Goal: Navigation & Orientation: Find specific page/section

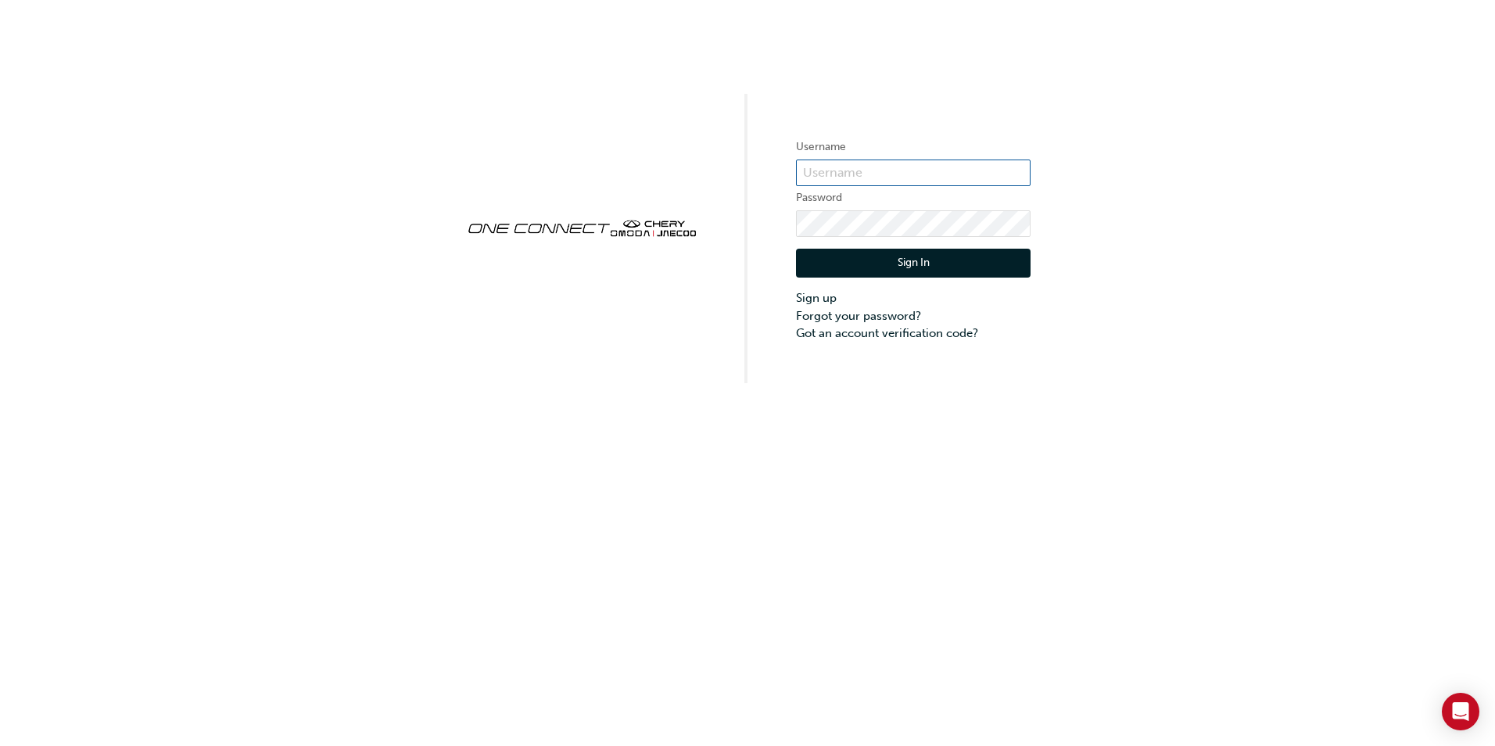
type input "CHAU2021"
click at [905, 264] on button "Sign In" at bounding box center [913, 264] width 235 height 30
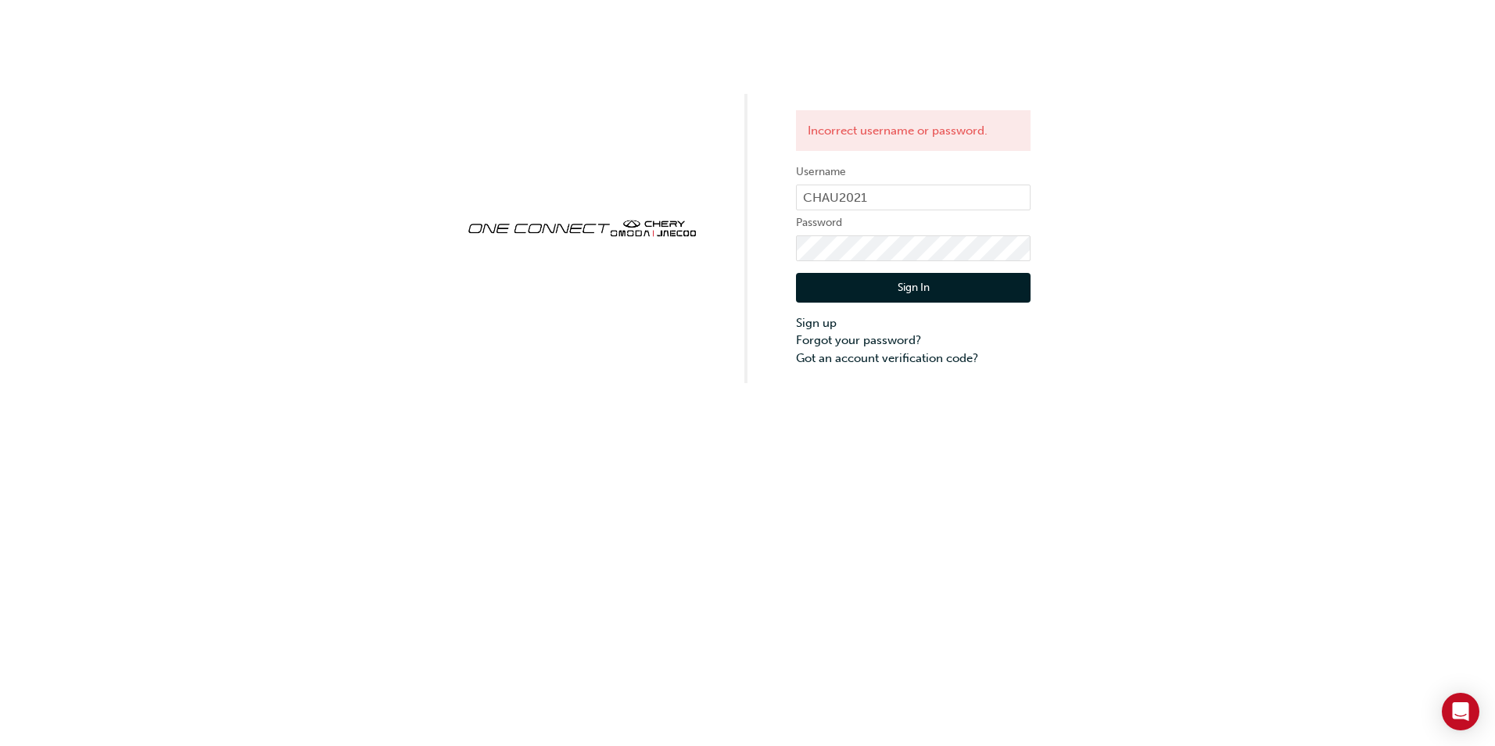
click at [886, 296] on button "Sign In" at bounding box center [913, 288] width 235 height 30
click at [962, 289] on button "Sign In" at bounding box center [913, 288] width 235 height 30
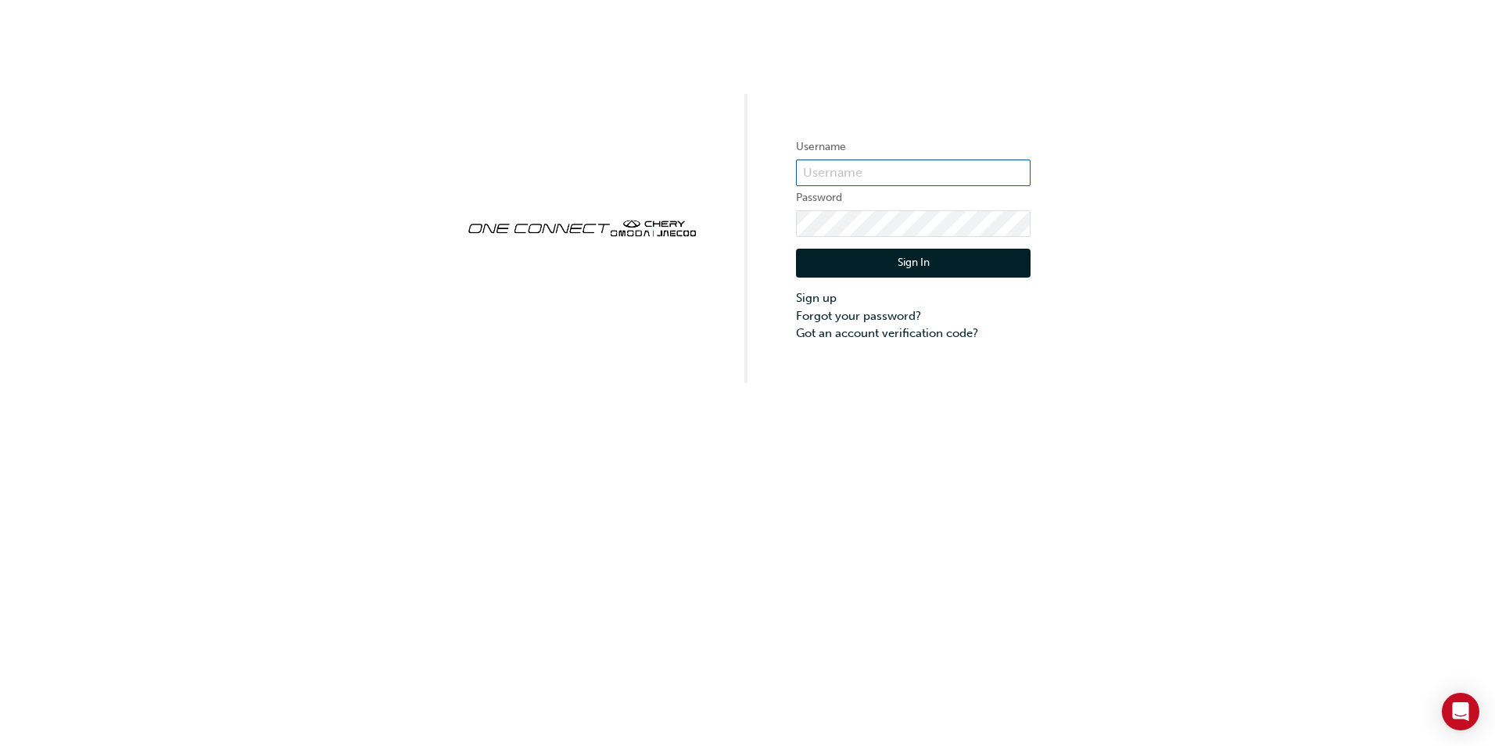
type input "CHAU2021"
click at [973, 261] on button "Sign In" at bounding box center [913, 264] width 235 height 30
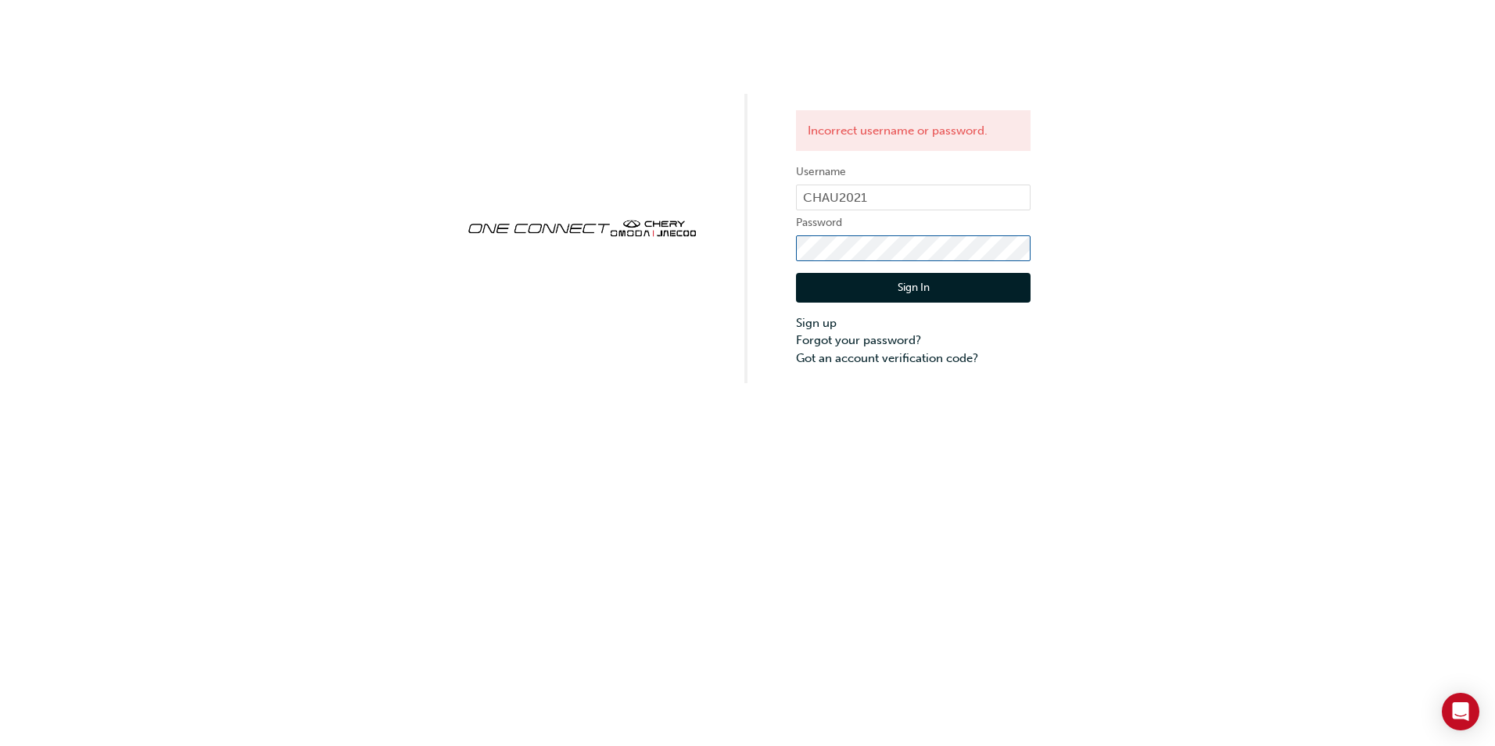
click at [682, 260] on div "Incorrect username or password. Username CHAU2021 Password Sign In Sign up Forg…" at bounding box center [747, 191] width 1495 height 383
click at [819, 285] on button "Sign In" at bounding box center [913, 288] width 235 height 30
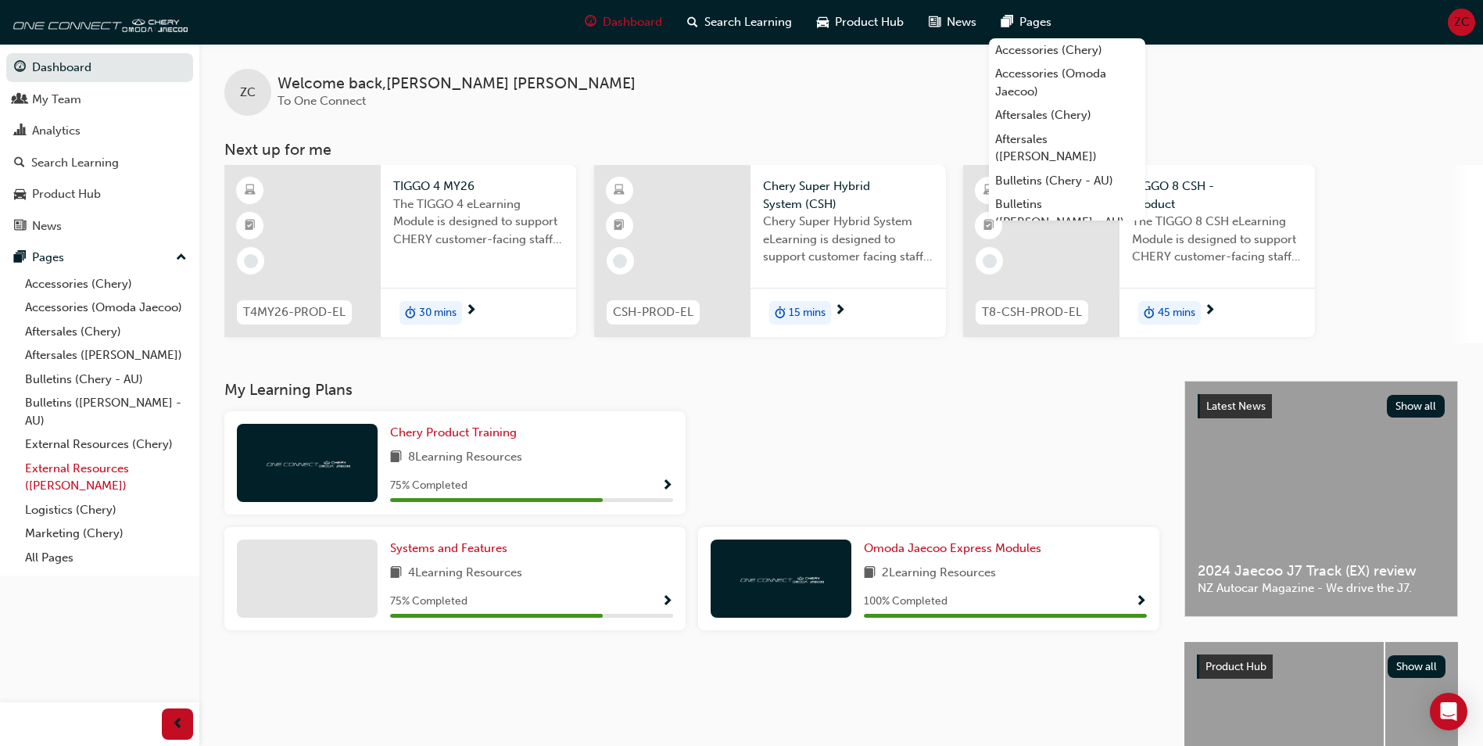
click at [119, 471] on link "External Resources (Omoda Jaecoo)" at bounding box center [106, 477] width 174 height 41
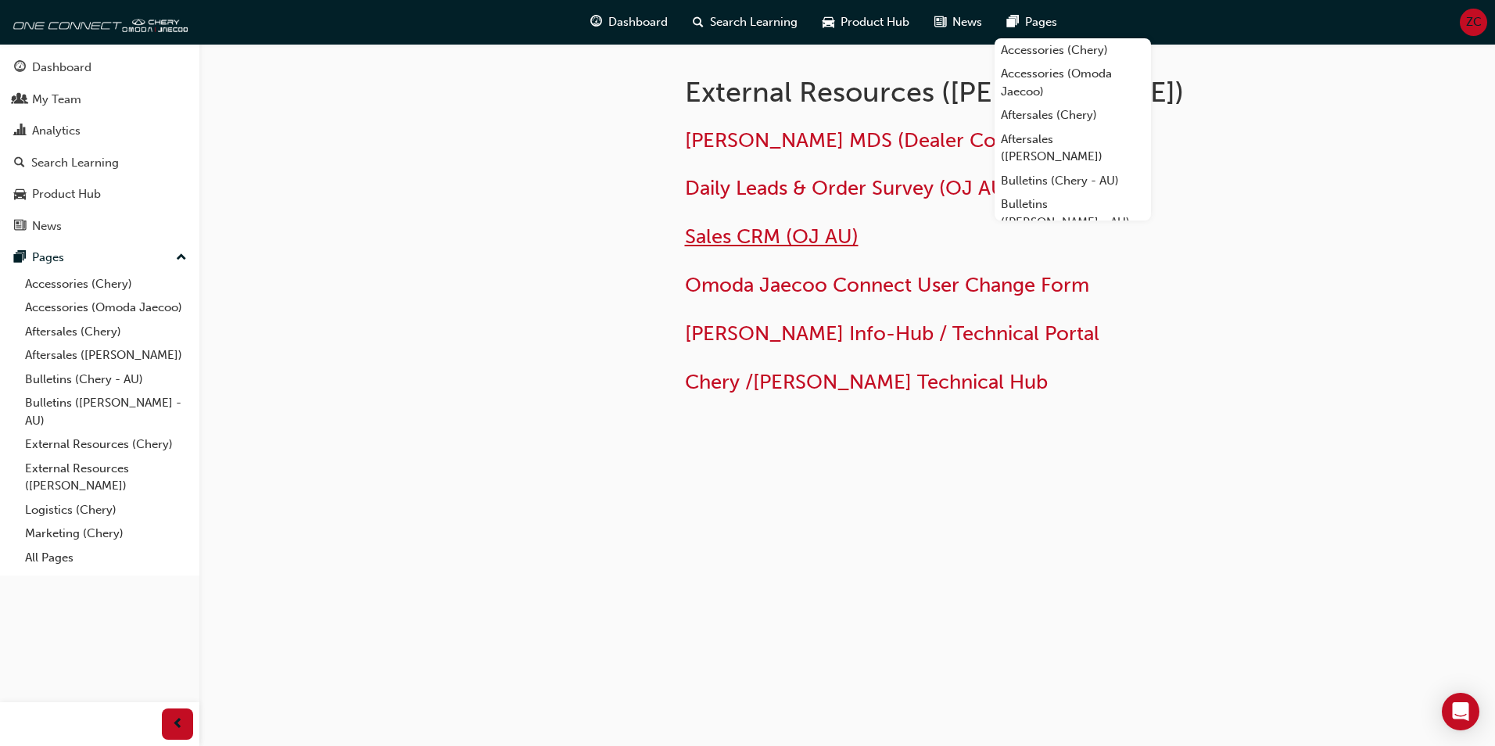
click at [799, 231] on span "Sales CRM (OJ AU)" at bounding box center [772, 236] width 174 height 24
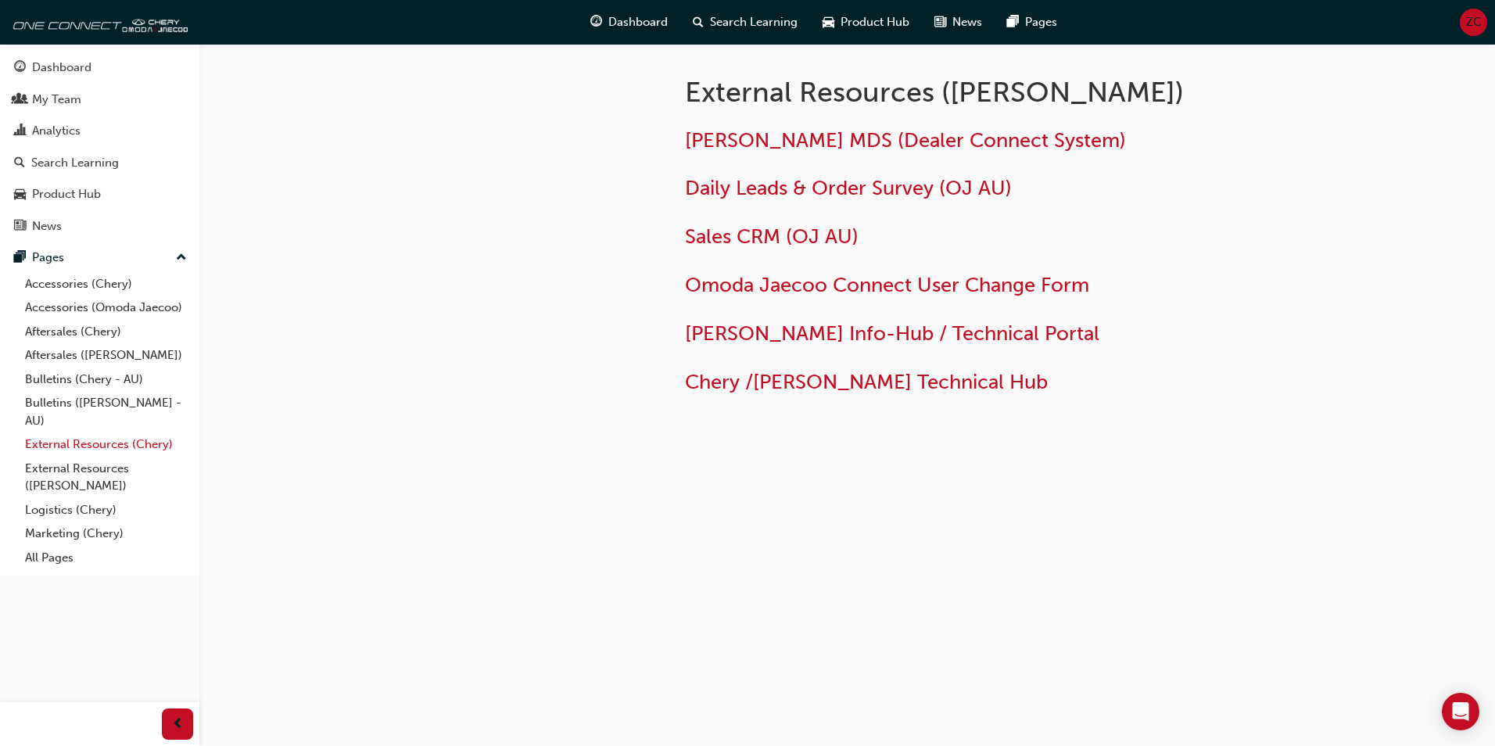
click at [130, 449] on link "External Resources (Chery)" at bounding box center [106, 444] width 174 height 24
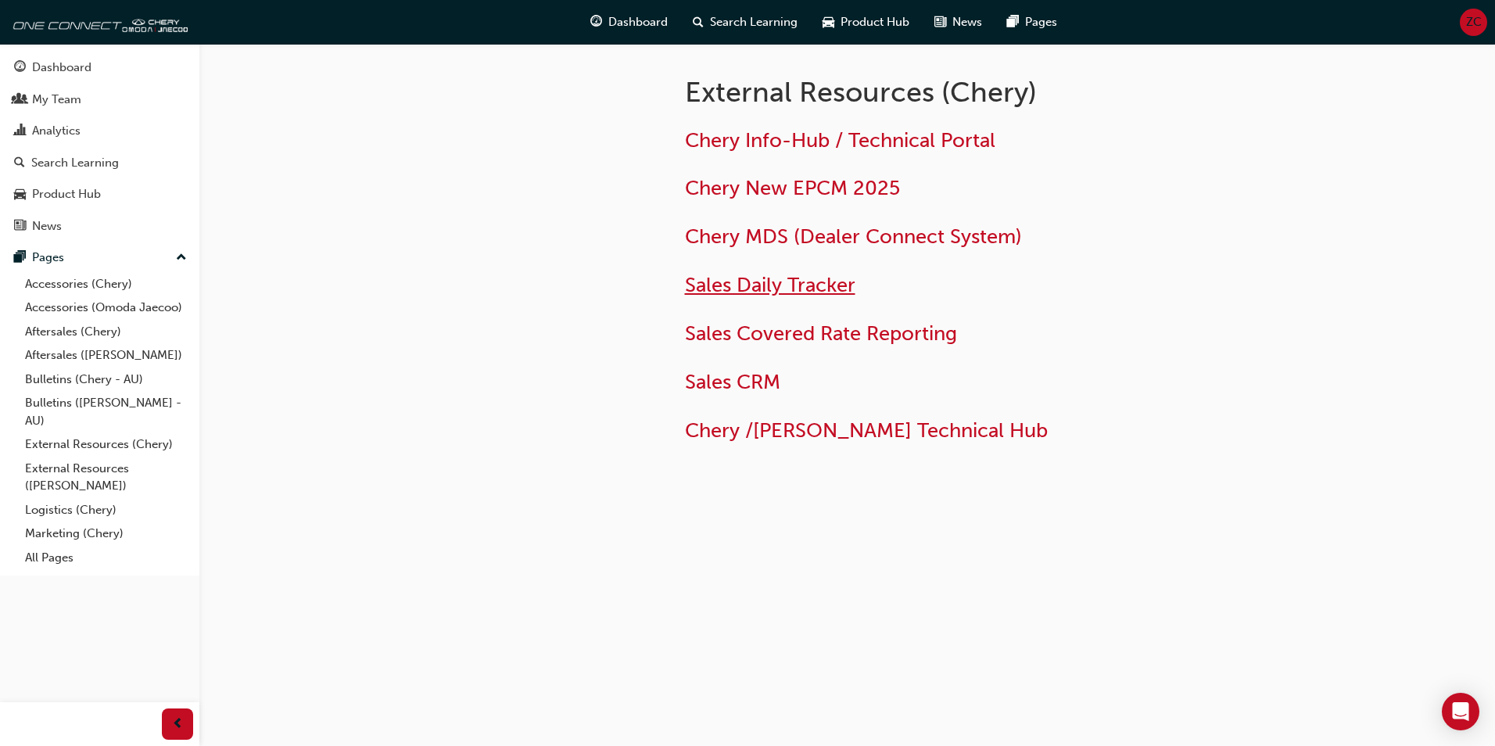
click at [806, 285] on span "Sales Daily Tracker" at bounding box center [770, 285] width 170 height 24
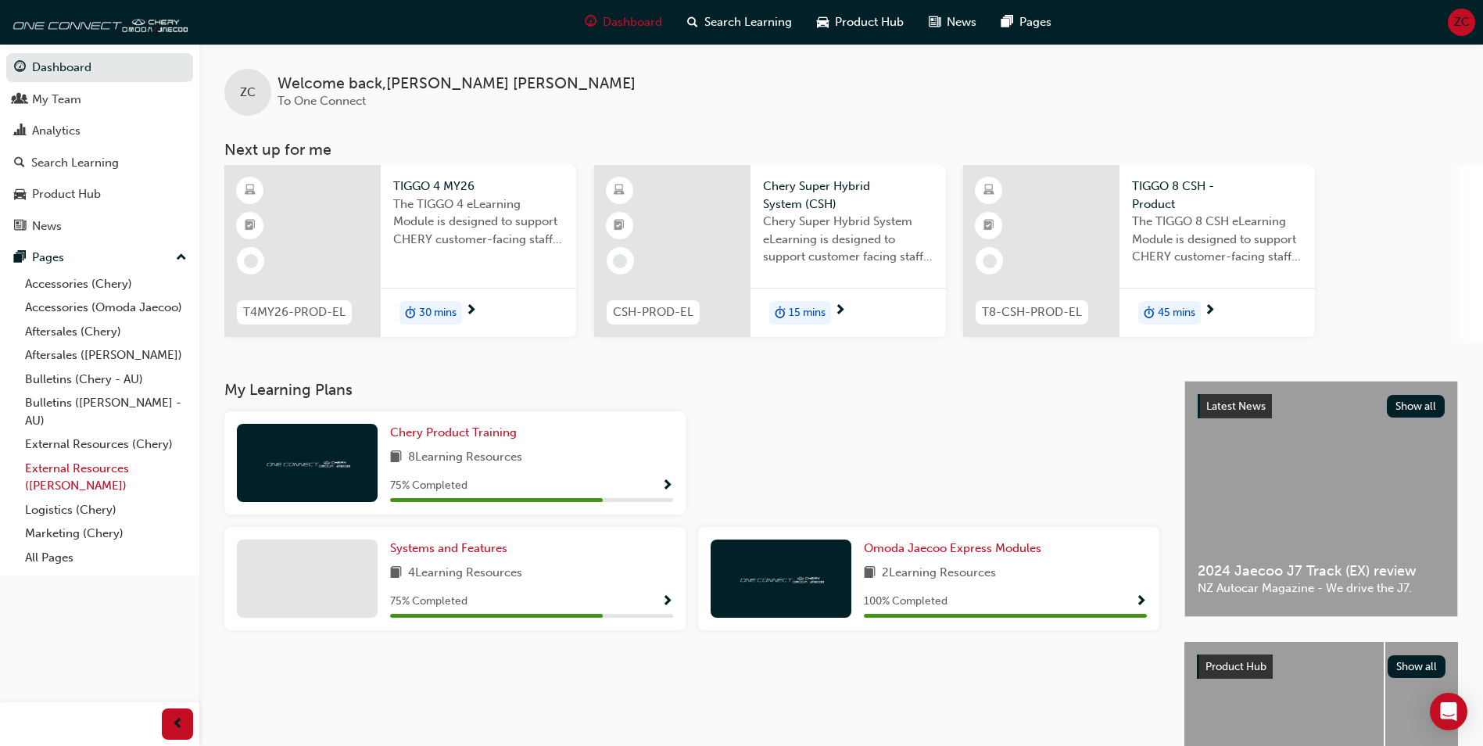
click at [70, 467] on link "External Resources ([PERSON_NAME])" at bounding box center [106, 477] width 174 height 41
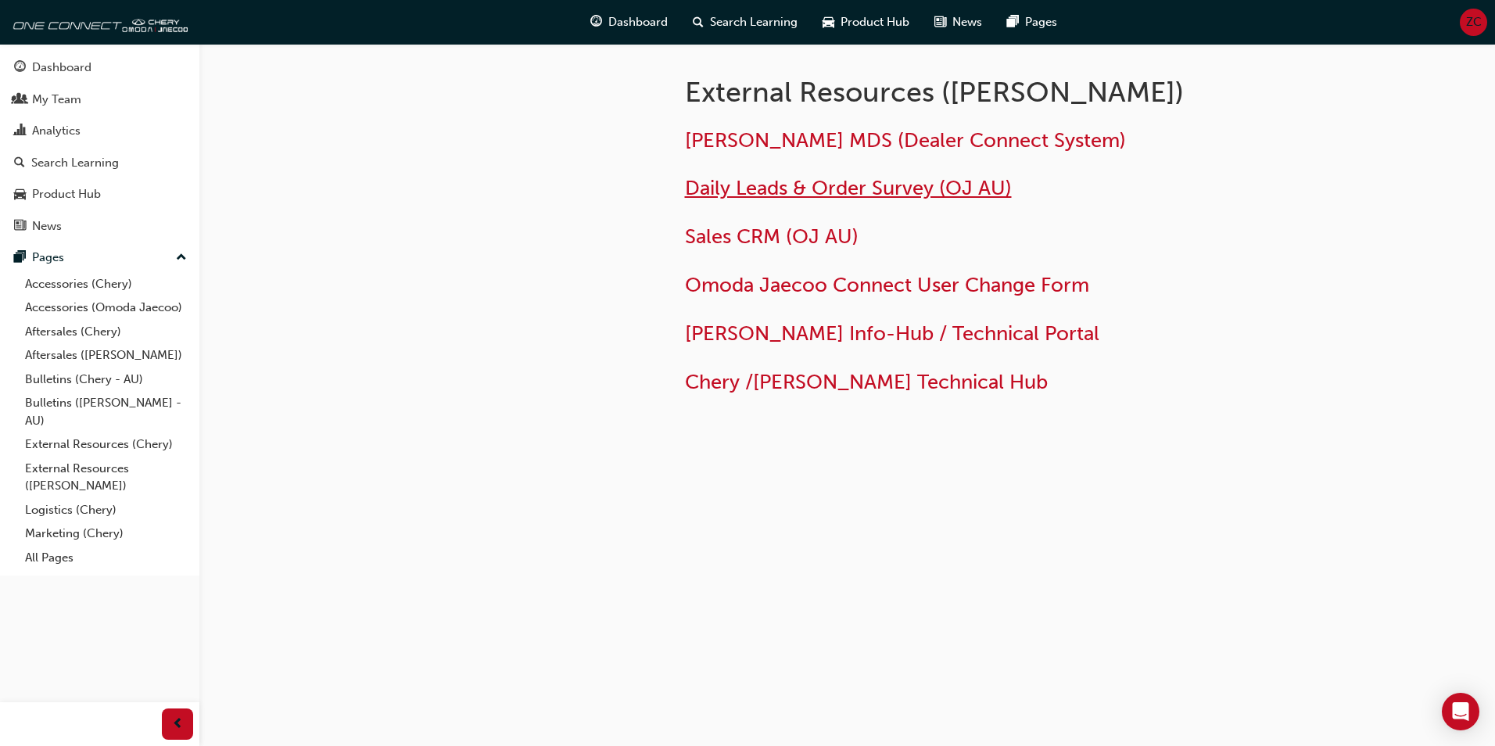
click at [771, 192] on span "Daily Leads & Order Survey (OJ AU)" at bounding box center [848, 188] width 327 height 24
